Goal: Obtain resource: Obtain resource

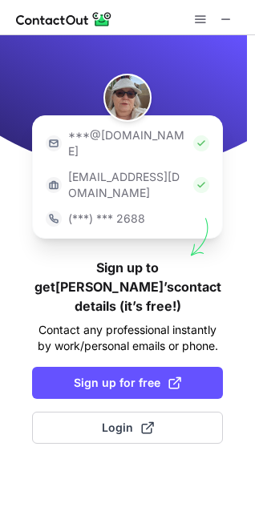
click at [2, 8] on div at bounding box center [127, 17] width 255 height 35
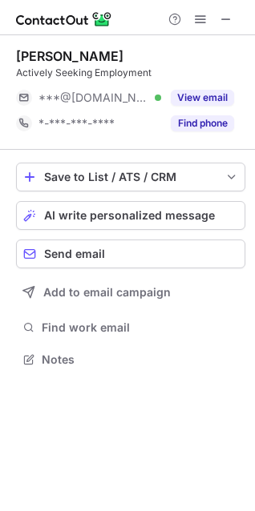
scroll to position [348, 255]
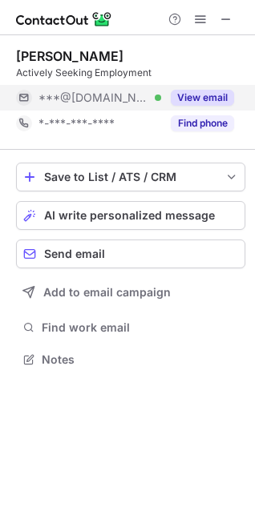
click at [185, 89] on div "View email" at bounding box center [197, 98] width 73 height 26
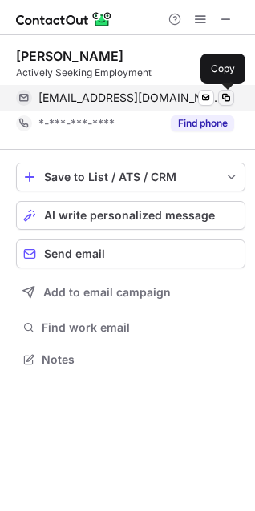
click at [222, 92] on span at bounding box center [225, 97] width 13 height 13
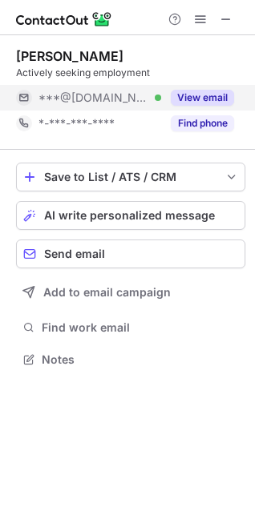
click at [199, 88] on div "View email" at bounding box center [197, 98] width 73 height 26
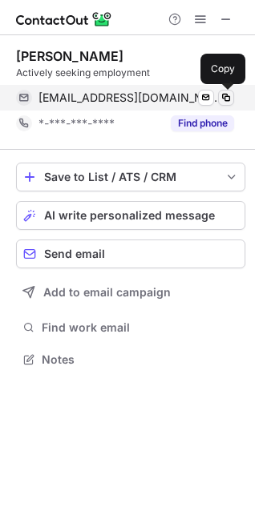
click at [227, 98] on span at bounding box center [225, 97] width 13 height 13
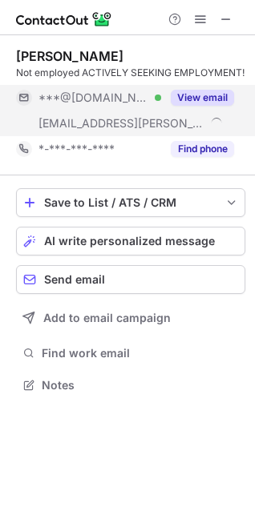
scroll to position [374, 255]
click at [187, 99] on button "View email" at bounding box center [202, 98] width 63 height 16
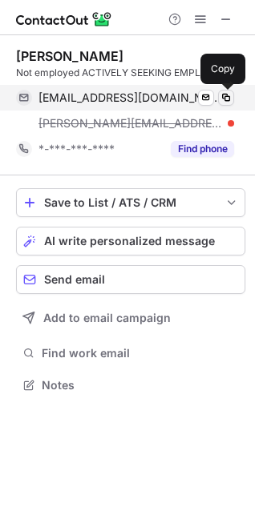
click at [225, 98] on span at bounding box center [225, 97] width 13 height 13
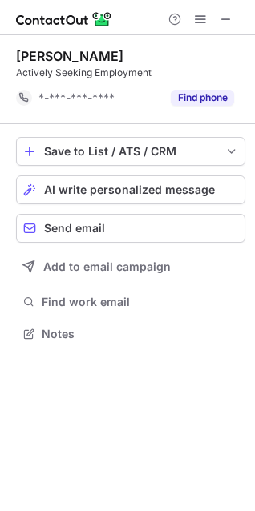
scroll to position [323, 255]
click at [192, 90] on button "Find phone" at bounding box center [202, 98] width 63 height 16
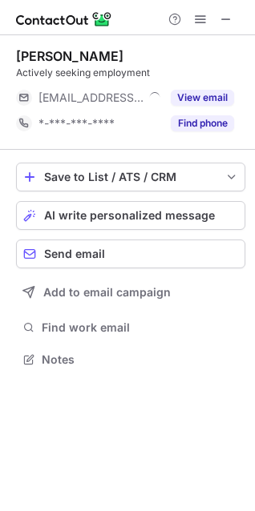
scroll to position [348, 255]
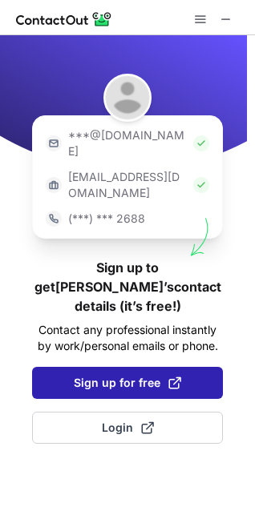
click at [108, 375] on span "Sign up for free" at bounding box center [127, 383] width 107 height 16
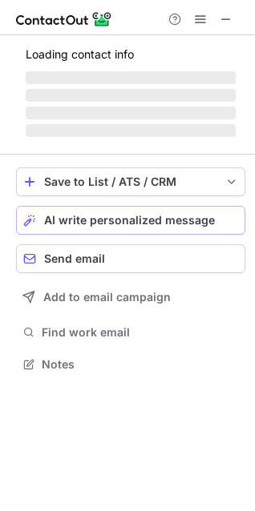
scroll to position [359, 255]
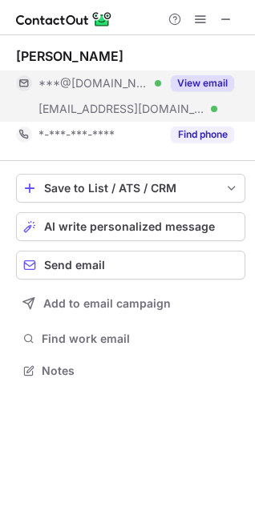
click at [195, 86] on button "View email" at bounding box center [202, 83] width 63 height 16
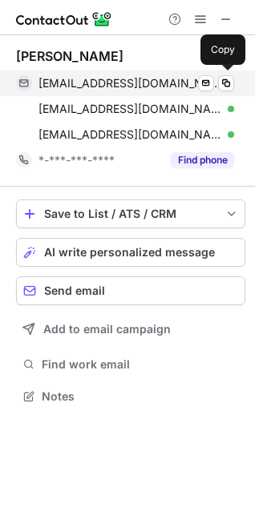
scroll to position [385, 255]
click at [227, 82] on span at bounding box center [225, 83] width 13 height 13
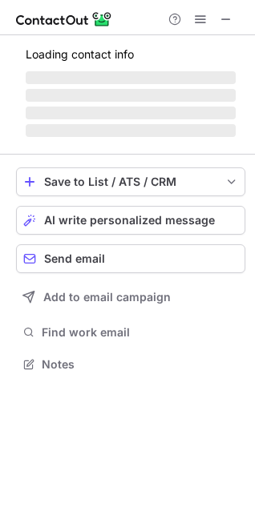
scroll to position [388, 255]
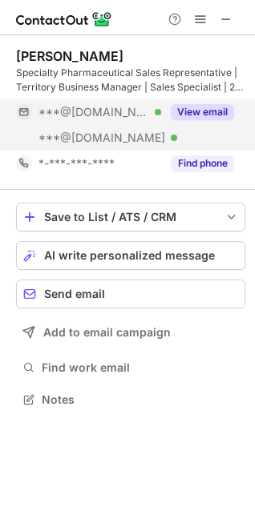
click at [208, 109] on button "View email" at bounding box center [202, 112] width 63 height 16
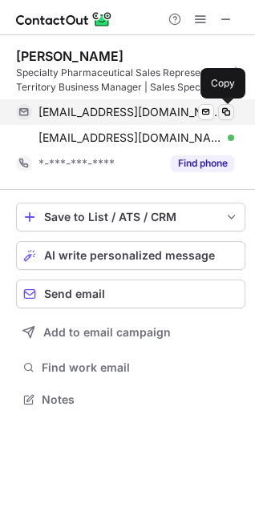
click at [223, 110] on span at bounding box center [225, 112] width 13 height 13
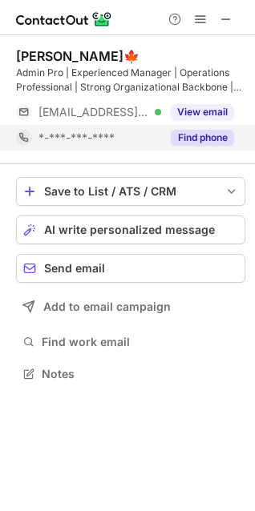
scroll to position [363, 255]
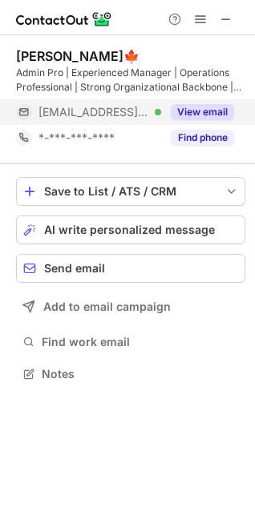
click at [189, 116] on button "View email" at bounding box center [202, 112] width 63 height 16
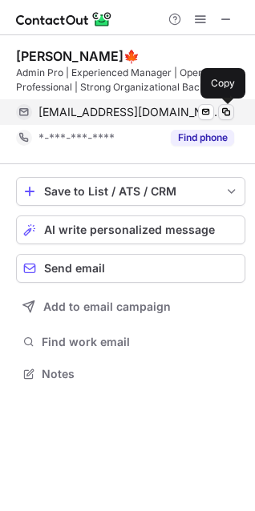
click at [225, 110] on span at bounding box center [225, 112] width 13 height 13
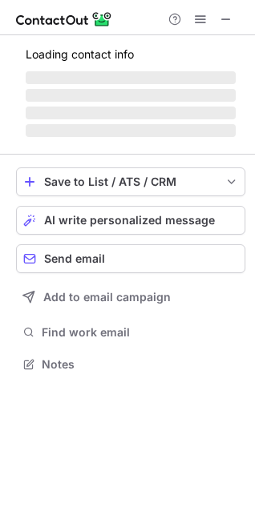
scroll to position [388, 255]
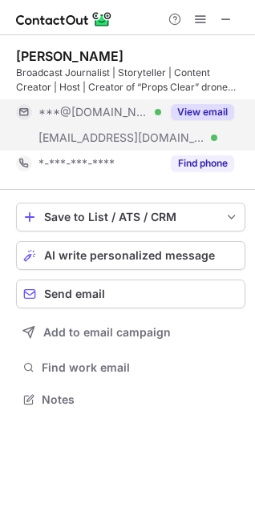
click at [196, 111] on button "View email" at bounding box center [202, 112] width 63 height 16
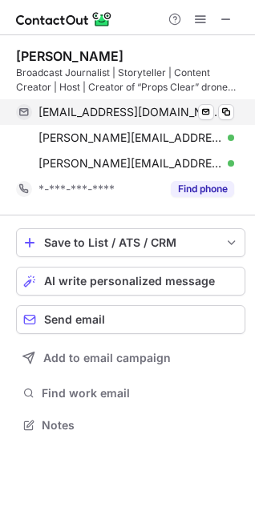
scroll to position [414, 255]
click at [227, 110] on span at bounding box center [225, 112] width 13 height 13
